Goal: Transaction & Acquisition: Purchase product/service

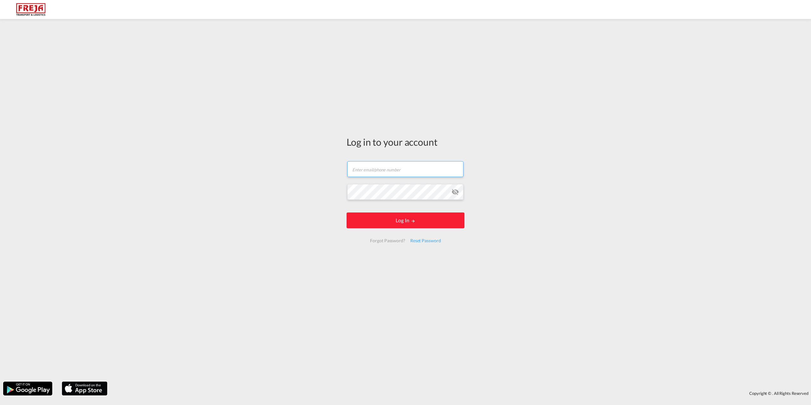
type input "[EMAIL_ADDRESS][DOMAIN_NAME]"
click at [388, 231] on form "bgl@freja.com Password field is required Log In Forgot Password? Reset Password" at bounding box center [405, 202] width 118 height 94
click at [397, 224] on button "Log In" at bounding box center [405, 220] width 118 height 16
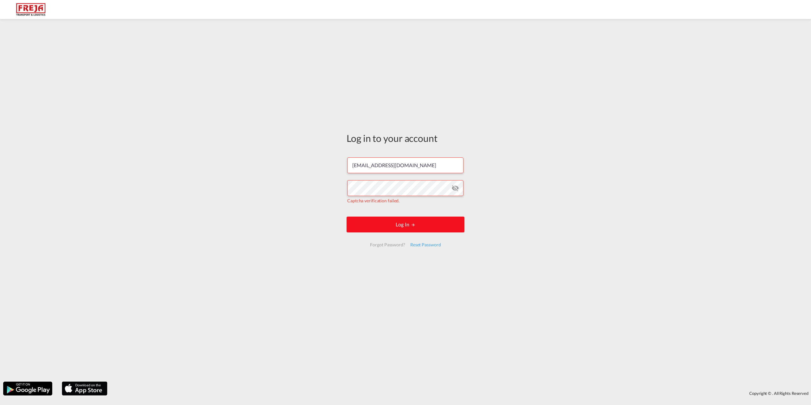
click at [386, 219] on button "Log In" at bounding box center [405, 225] width 118 height 16
click at [318, 152] on div "Log in to your account bgl@freja.com Captcha verification failed. Log In Forgot…" at bounding box center [405, 200] width 811 height 356
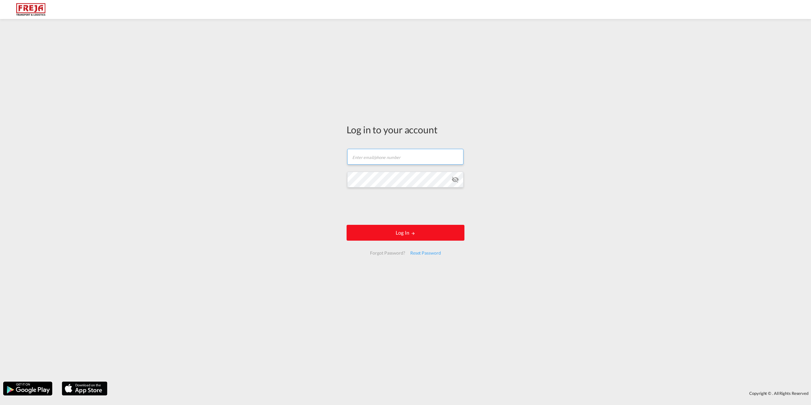
type input "[EMAIL_ADDRESS][DOMAIN_NAME]"
click at [419, 233] on button "Log In" at bounding box center [405, 233] width 118 height 16
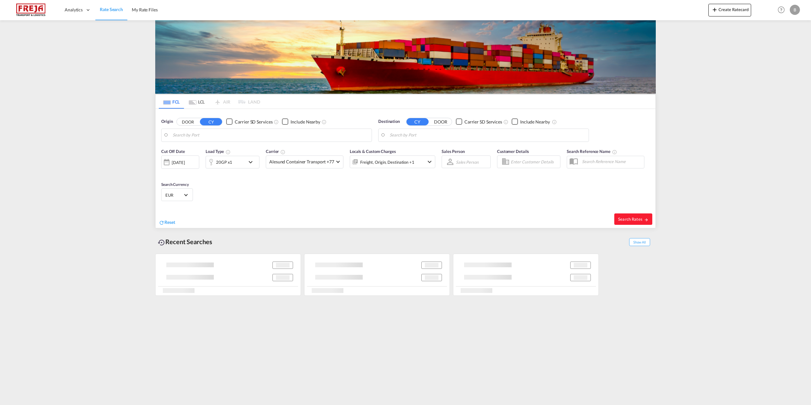
type input "Yantian Pt, CNYTN"
type input "[GEOGRAPHIC_DATA] ([GEOGRAPHIC_DATA]), DKCPH"
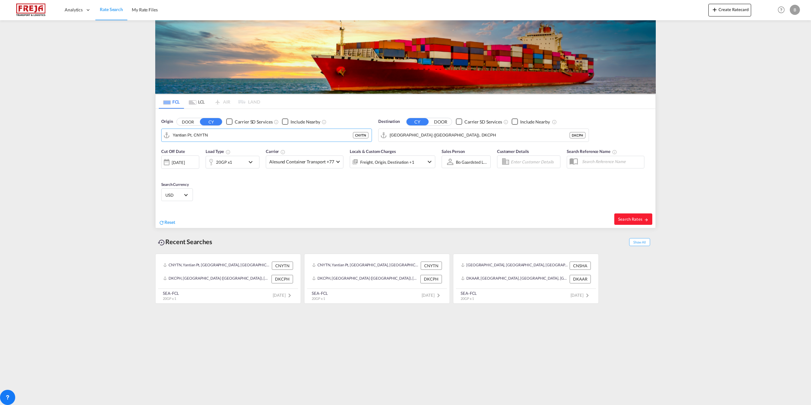
drag, startPoint x: 214, startPoint y: 135, endPoint x: 155, endPoint y: 135, distance: 58.9
click at [155, 135] on div "FCL LCL AIR LAND FCL LCL AIR LAND Origin DOOR CY Carrier SD Services Include Ne…" at bounding box center [405, 162] width 507 height 285
drag, startPoint x: 366, startPoint y: 136, endPoint x: 319, endPoint y: 136, distance: 47.5
click at [366, 136] on button "Clear Input" at bounding box center [364, 134] width 9 height 9
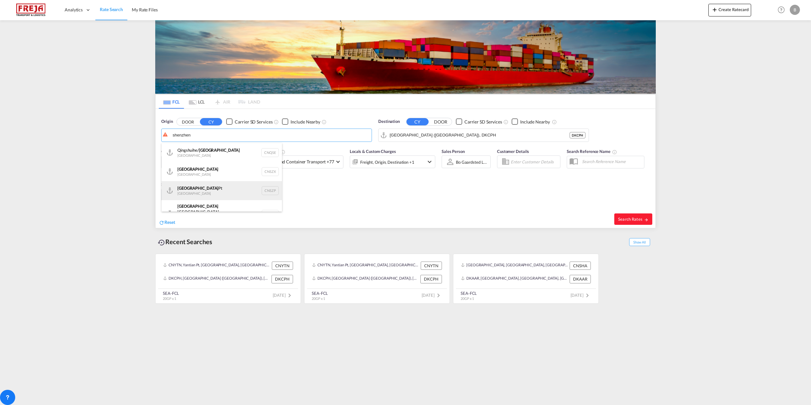
click at [204, 187] on div "Shenzhen Pt [GEOGRAPHIC_DATA] CNSZP" at bounding box center [221, 190] width 120 height 19
type input "Shenzhen Pt, CNSZP"
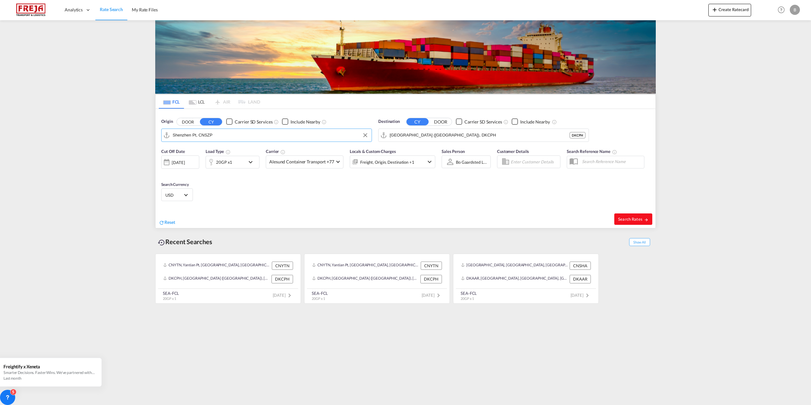
click at [620, 215] on button "Search Rates" at bounding box center [633, 218] width 38 height 11
type input "CNSZP to DKCPH / [DATE]"
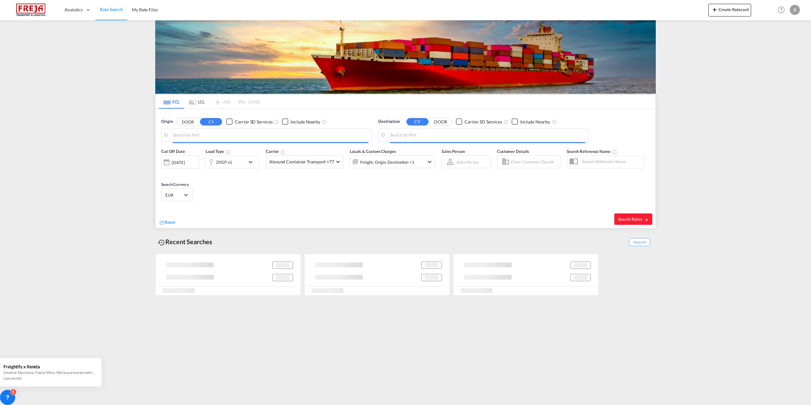
type input "Shenzhen Pt, CNSZP"
type input "[GEOGRAPHIC_DATA] ([GEOGRAPHIC_DATA]), DKCPH"
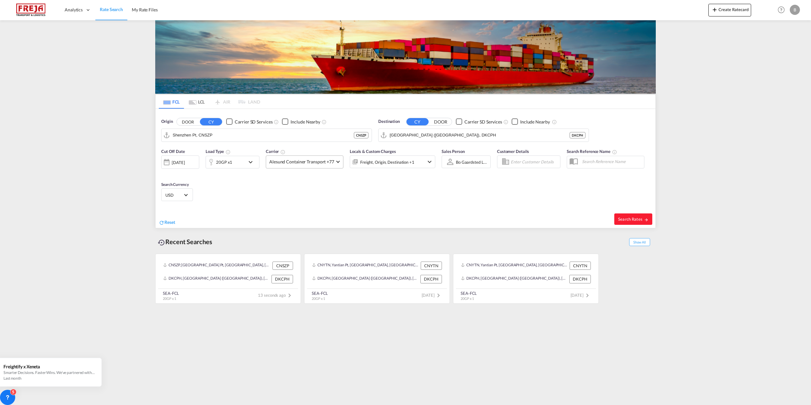
click at [337, 161] on span at bounding box center [337, 160] width 3 height 3
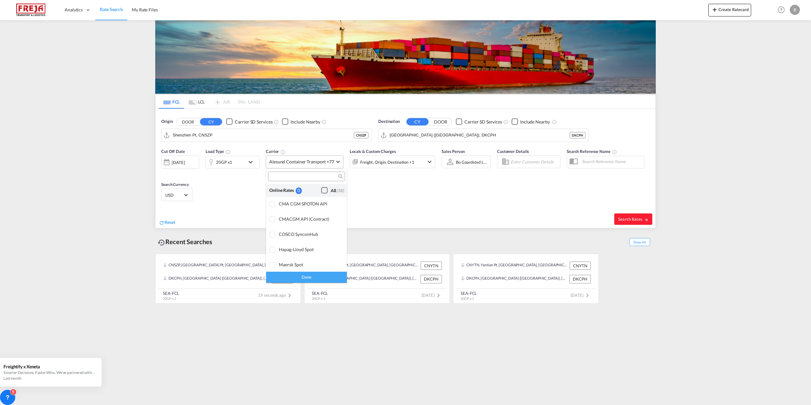
scroll to position [569, 0]
click at [321, 212] on div "Checkbox No Ink" at bounding box center [324, 211] width 6 height 6
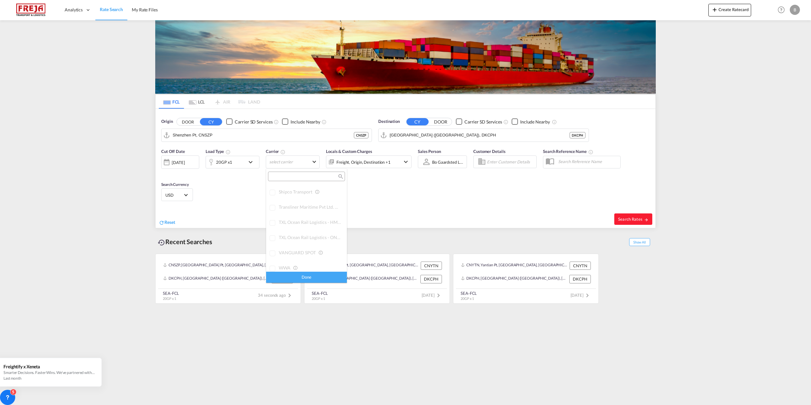
scroll to position [593, 0]
click at [321, 190] on div "Checkbox No Ink" at bounding box center [324, 188] width 6 height 6
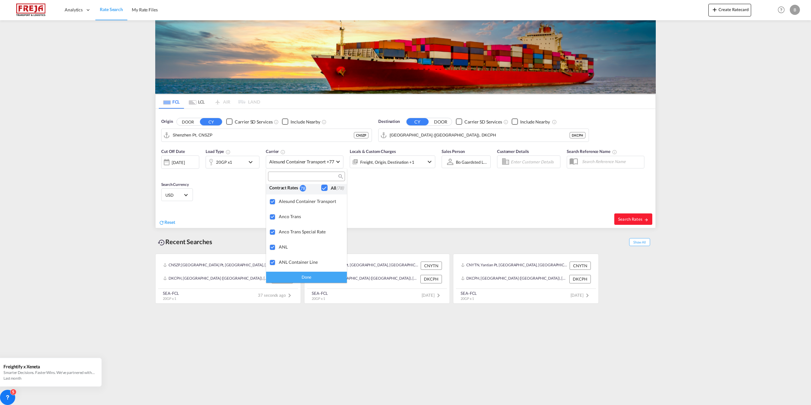
click at [318, 276] on div "Done" at bounding box center [306, 277] width 81 height 11
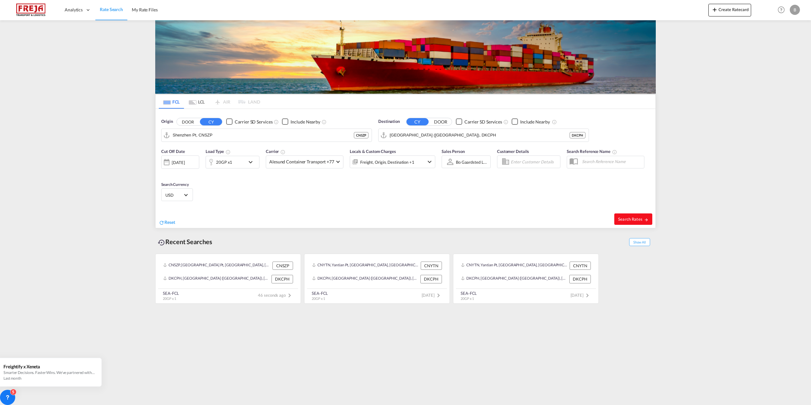
click at [629, 215] on button "Search Rates" at bounding box center [633, 218] width 38 height 11
type input "CNSZP to DKCPH / [DATE]"
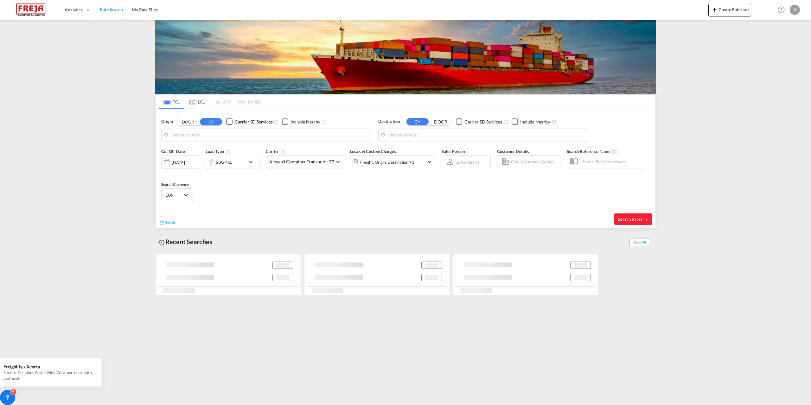
type input "Shenzhen Pt, CNSZP"
type input "[GEOGRAPHIC_DATA] ([GEOGRAPHIC_DATA]), DKCPH"
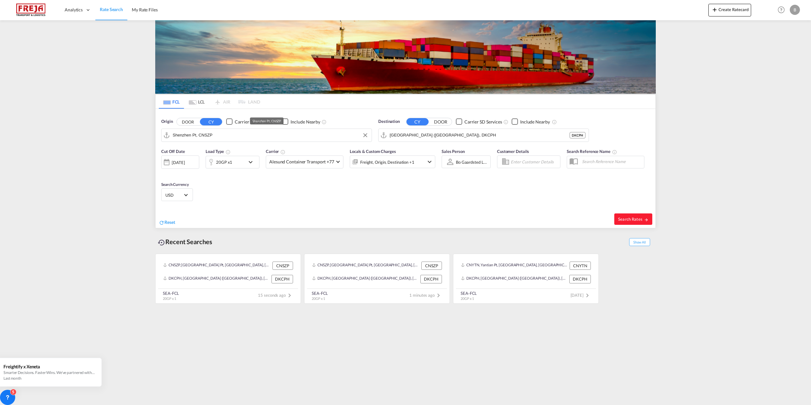
click at [323, 138] on input "Shenzhen Pt, CNSZP" at bounding box center [271, 134] width 196 height 9
click at [260, 137] on input "Shenzhen Pt, CNSZP" at bounding box center [271, 134] width 196 height 9
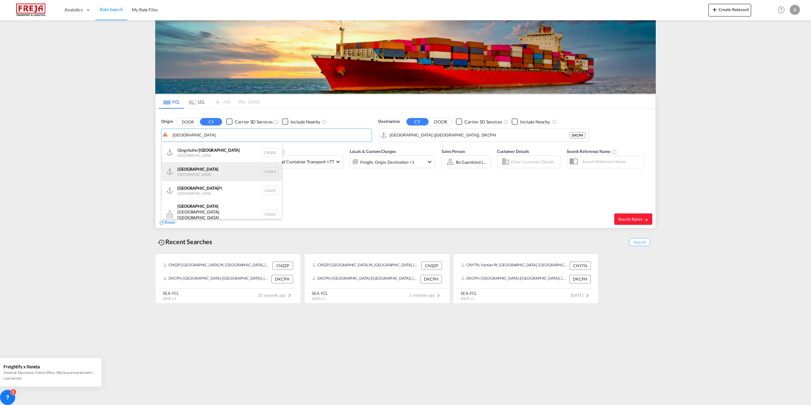
click at [229, 172] on div "Shenzhen [GEOGRAPHIC_DATA] CNSZX" at bounding box center [221, 171] width 120 height 19
type input "[GEOGRAPHIC_DATA], CNSZX"
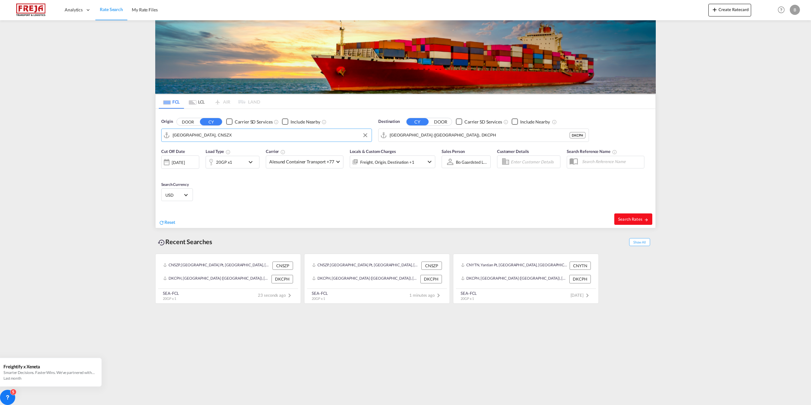
click at [624, 222] on button "Search Rates" at bounding box center [633, 218] width 38 height 11
type input "CNSZX to DKCPH / [DATE]"
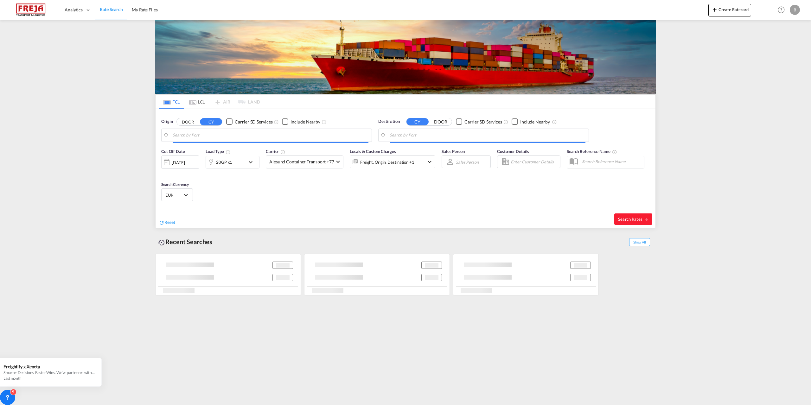
type input "[GEOGRAPHIC_DATA], CNSZX"
type input "[GEOGRAPHIC_DATA] ([GEOGRAPHIC_DATA]), DKCPH"
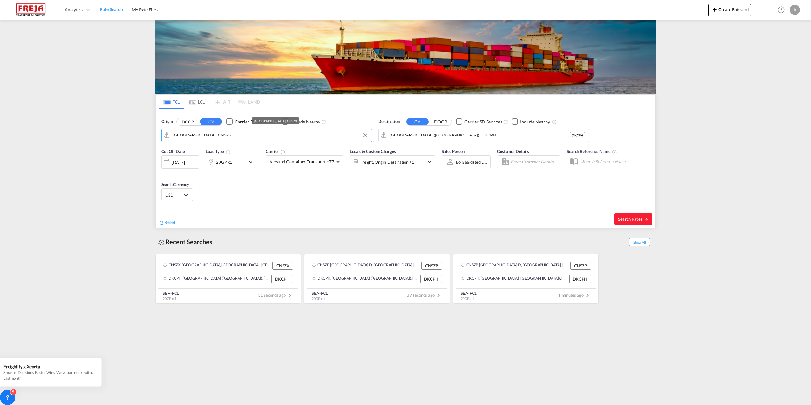
drag, startPoint x: 211, startPoint y: 135, endPoint x: 152, endPoint y: 135, distance: 58.9
click at [152, 135] on md-content "Analytics Reports Dashboard Rate Search My Rate Files Create Ratecard Help Reso…" at bounding box center [405, 202] width 811 height 405
drag, startPoint x: 212, startPoint y: 137, endPoint x: 164, endPoint y: 137, distance: 47.8
click at [164, 137] on md-input-container "[GEOGRAPHIC_DATA], CNSZX" at bounding box center [266, 135] width 210 height 13
click at [218, 153] on div "Yantian Pt China CNYTN" at bounding box center [221, 152] width 120 height 19
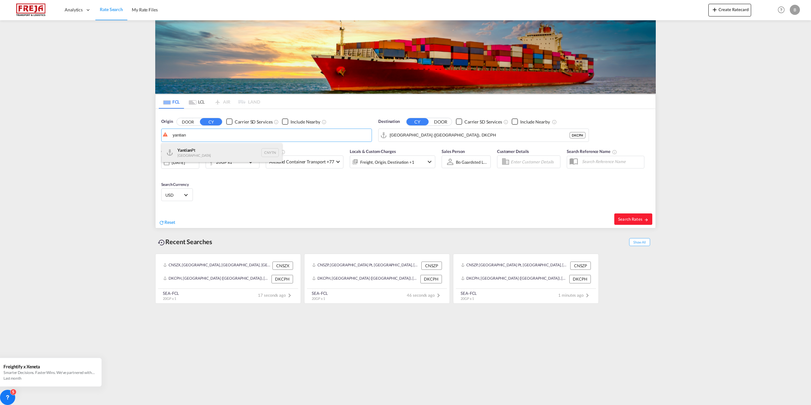
type input "Yantian Pt, CNYTN"
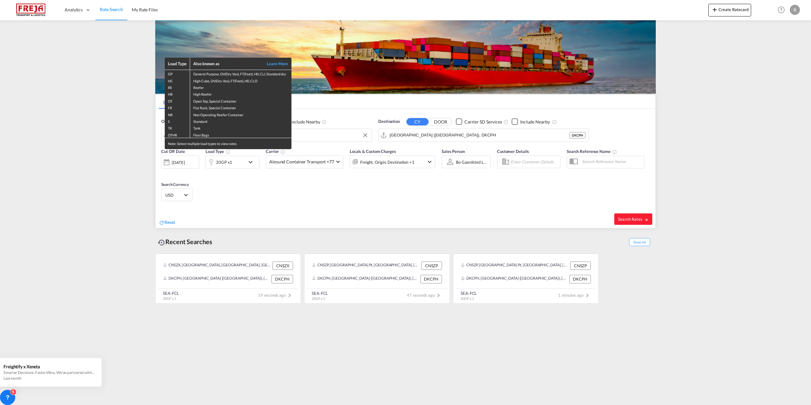
click at [637, 218] on div "Load Type Also known as Learn More GP General Purpose, DV(Dry Van), FT(Feet), H…" at bounding box center [405, 202] width 811 height 405
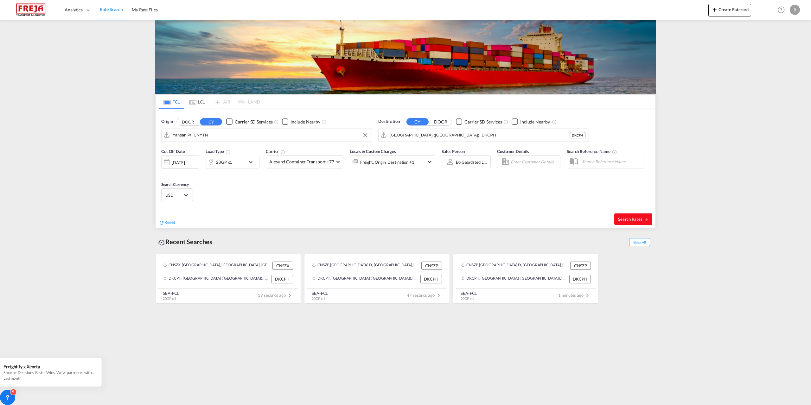
click at [632, 219] on span "Search Rates" at bounding box center [633, 219] width 30 height 5
type input "CNYTN to DKCPH / [DATE]"
